Goal: Information Seeking & Learning: Learn about a topic

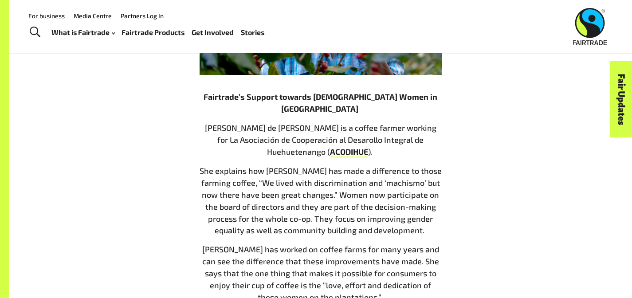
scroll to position [960, 0]
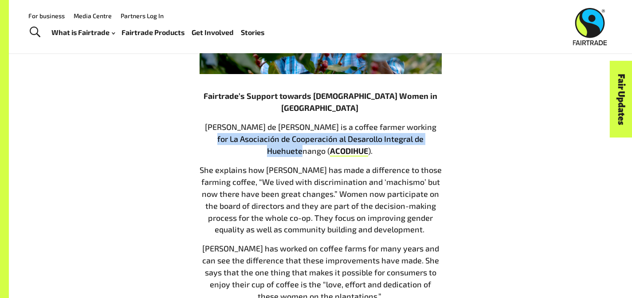
drag, startPoint x: 392, startPoint y: 90, endPoint x: 390, endPoint y: 105, distance: 14.3
click at [390, 122] on span "[PERSON_NAME] de [PERSON_NAME] is a coffee farmer working for La Asociación de …" at bounding box center [320, 139] width 231 height 34
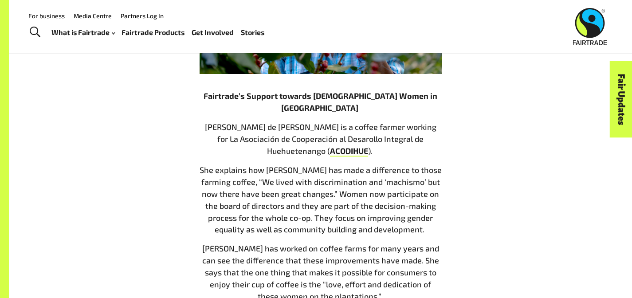
click at [391, 122] on span "[PERSON_NAME] de [PERSON_NAME] is a coffee farmer working for La Asociación de …" at bounding box center [320, 139] width 231 height 34
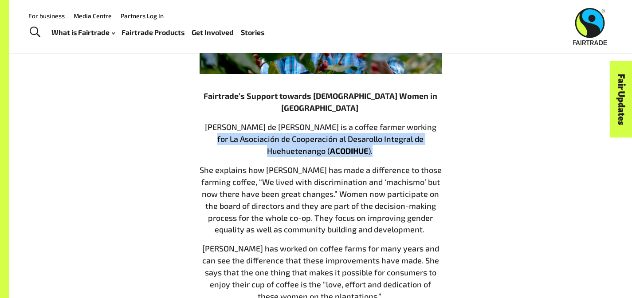
drag, startPoint x: 392, startPoint y: 93, endPoint x: 439, endPoint y: 104, distance: 48.8
click at [439, 121] on p "Virgilia de Jesus Mendoza is a coffee farmer working for La Asociación de Coope…" at bounding box center [321, 139] width 242 height 36
copy p "La Asociación de Cooperación al Desarollo Integral de Huehuetenango ( ACODIHUE …"
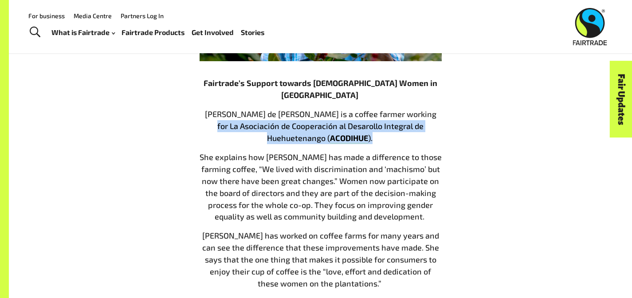
scroll to position [973, 0]
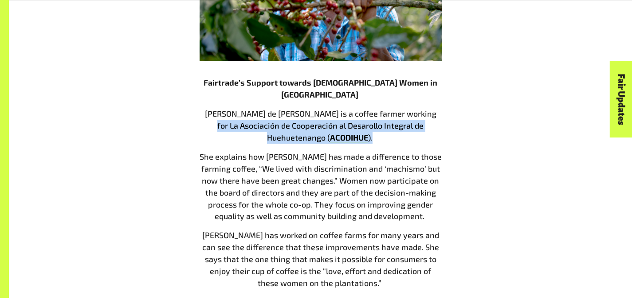
click at [352, 152] on span "She explains how [PERSON_NAME] has made a difference to those farming coffee, “…" at bounding box center [321, 187] width 242 height 70
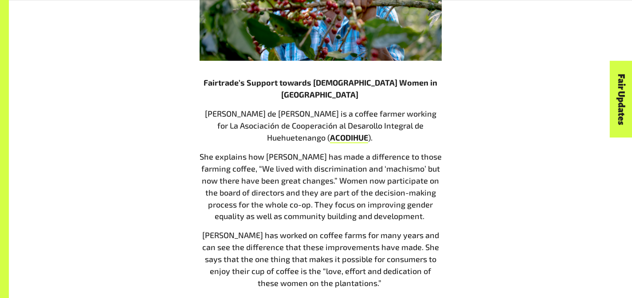
click at [352, 152] on span "She explains how [PERSON_NAME] has made a difference to those farming coffee, “…" at bounding box center [321, 187] width 242 height 70
copy span "machismo"
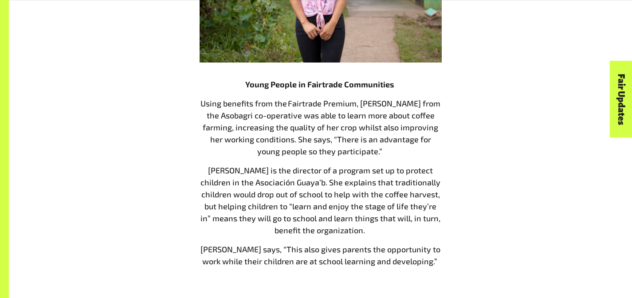
scroll to position [1423, 0]
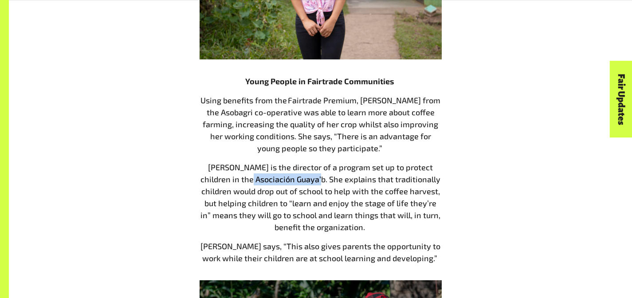
drag, startPoint x: 192, startPoint y: 137, endPoint x: 260, endPoint y: 137, distance: 68.3
click at [260, 162] on span "[PERSON_NAME] is the director of a program set up to protect children in the As…" at bounding box center [320, 197] width 240 height 70
copy span "Asociación Guaya’b"
click at [278, 178] on p "[PERSON_NAME] is the director of a program set up to protect children in the As…" at bounding box center [321, 197] width 242 height 72
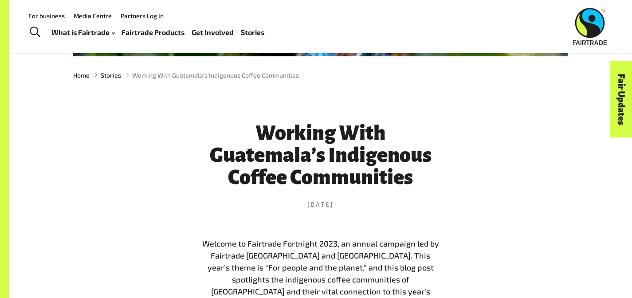
scroll to position [0, 0]
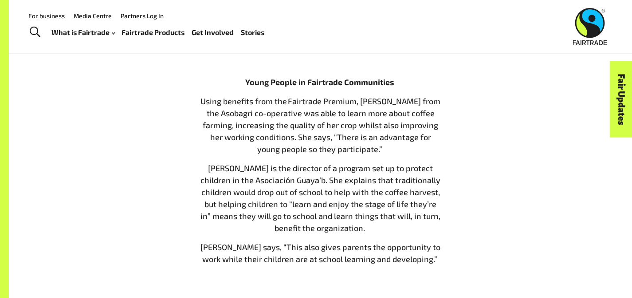
scroll to position [1424, 0]
